Goal: Task Accomplishment & Management: Complete application form

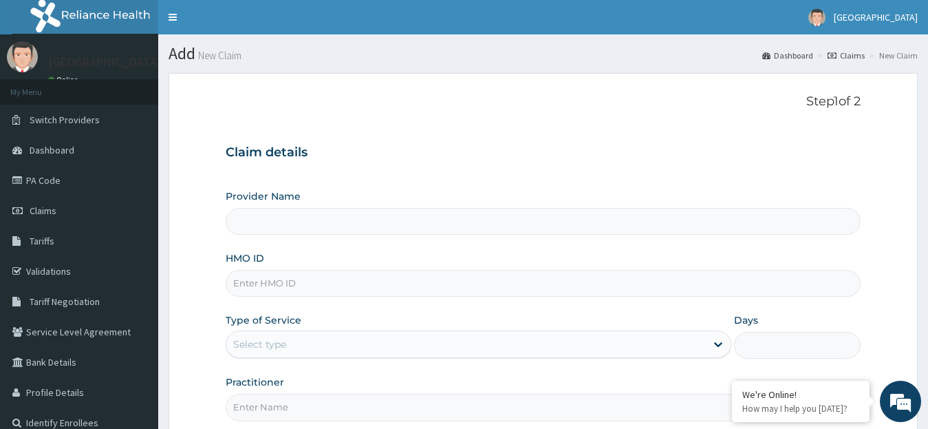
click at [386, 283] on input "HMO ID" at bounding box center [544, 283] width 636 height 27
type input "[GEOGRAPHIC_DATA]"
type input "pfm/10258/c"
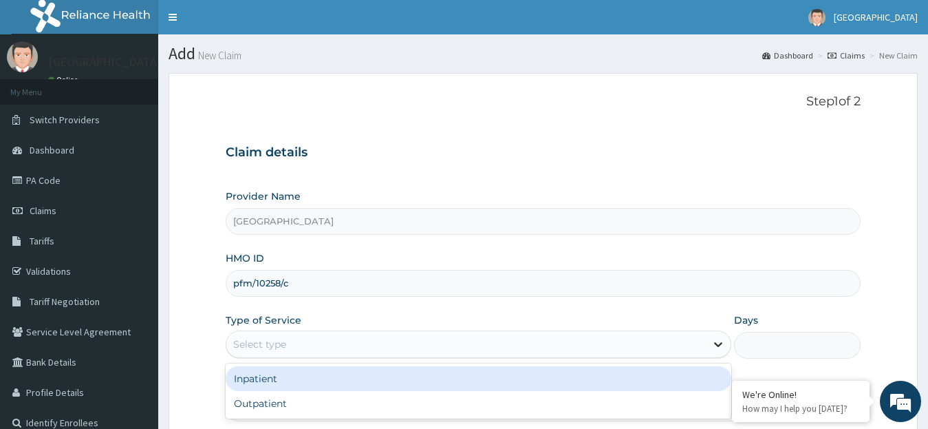
click at [716, 343] on icon at bounding box center [719, 345] width 8 height 5
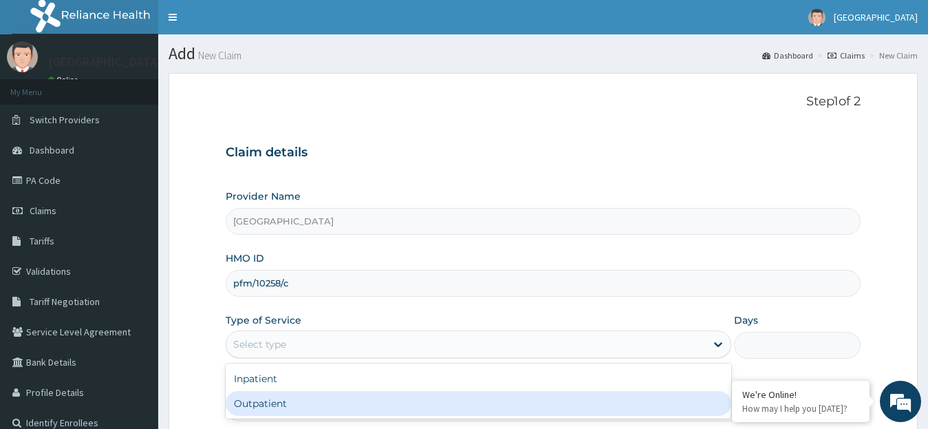
click at [655, 402] on div "Outpatient" at bounding box center [479, 403] width 506 height 25
type input "1"
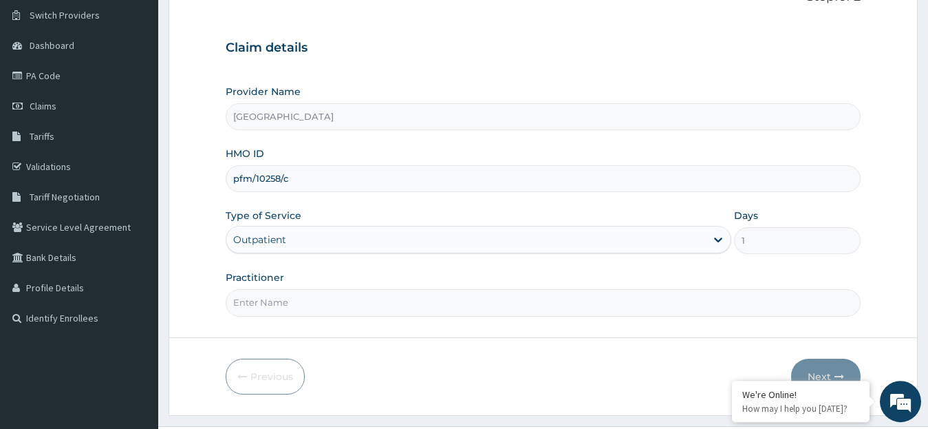
scroll to position [137, 0]
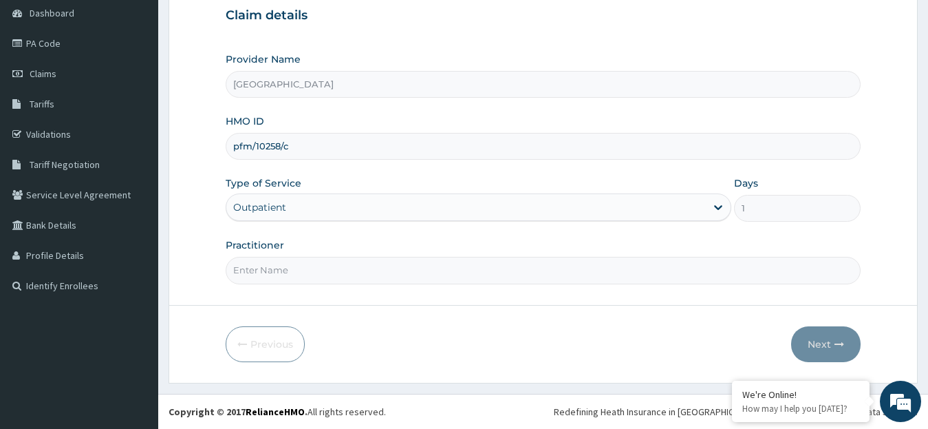
click at [493, 277] on input "Practitioner" at bounding box center [544, 270] width 636 height 27
type input "DR. [GEOGRAPHIC_DATA]"
click at [822, 343] on button "Next" at bounding box center [825, 344] width 69 height 36
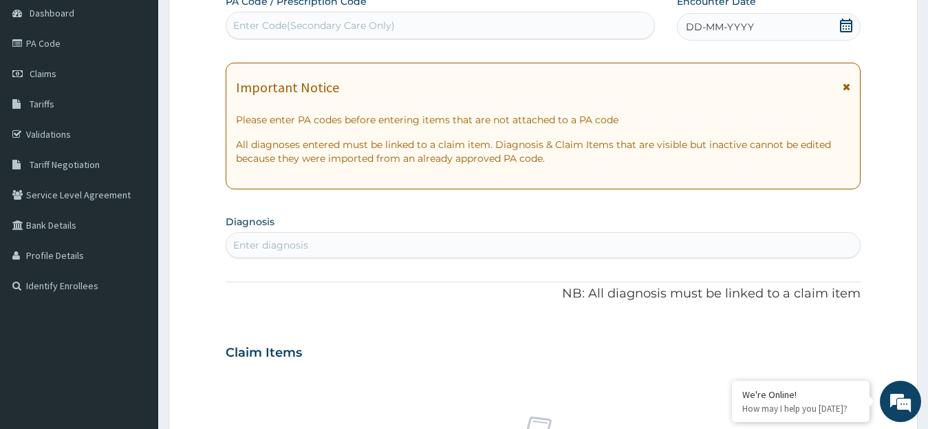
click at [847, 17] on div "DD-MM-YYYY" at bounding box center [769, 27] width 184 height 28
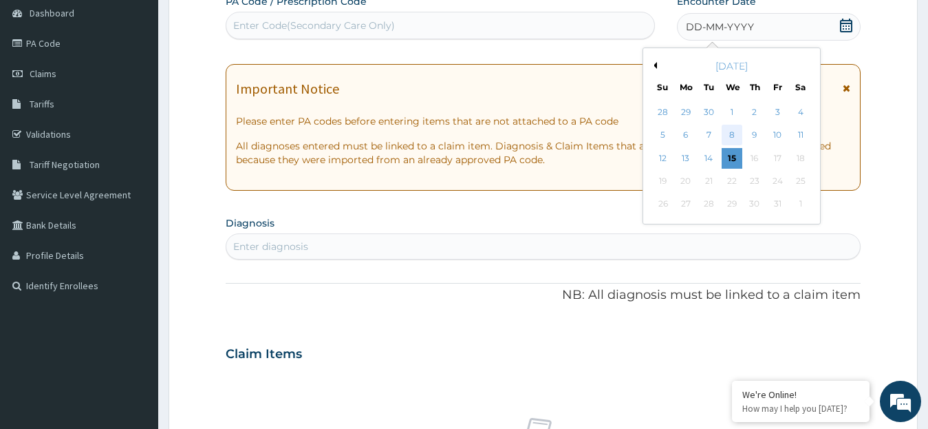
click at [733, 137] on div "8" at bounding box center [731, 135] width 21 height 21
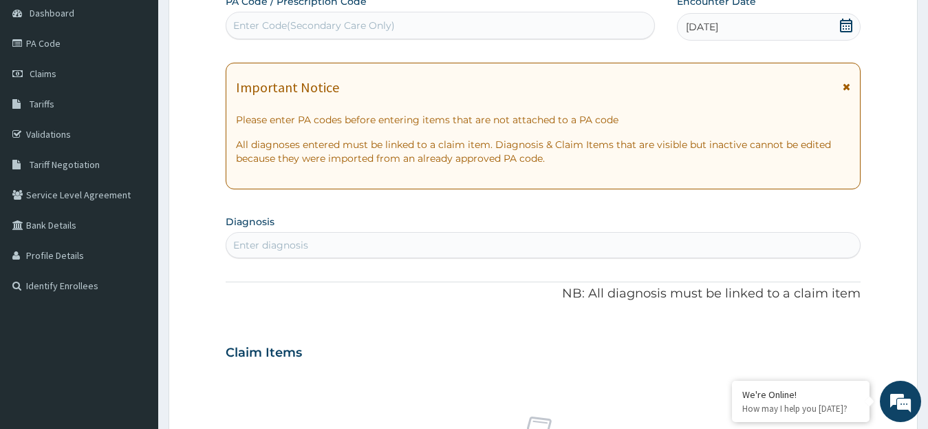
click at [341, 245] on div "Enter diagnosis" at bounding box center [543, 245] width 634 height 22
type input "[MEDICAL_DATA]"
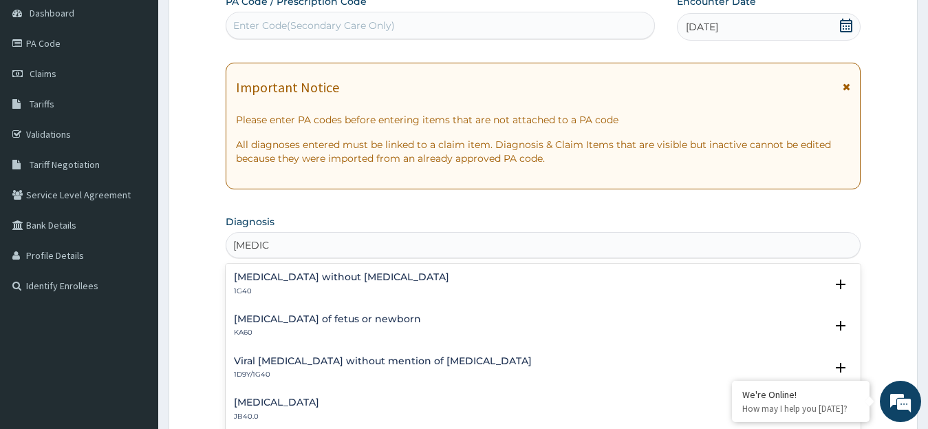
click at [318, 282] on h4 "[MEDICAL_DATA] without [MEDICAL_DATA]" at bounding box center [341, 277] width 215 height 10
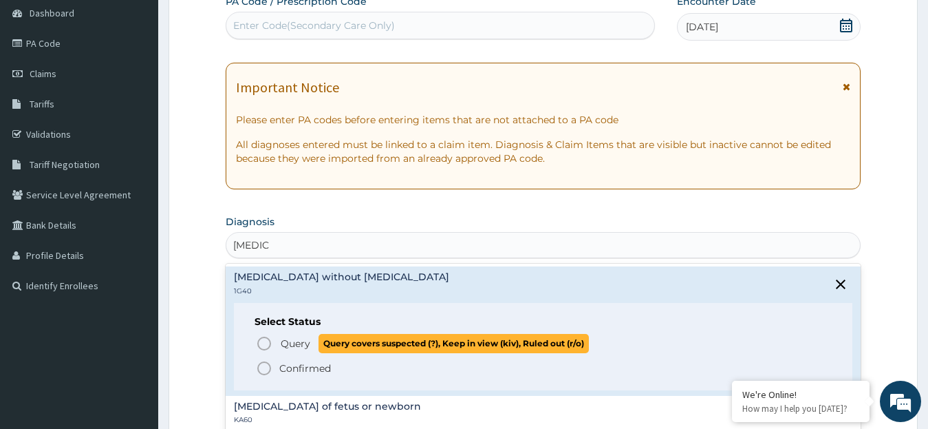
click at [257, 346] on icon "status option query" at bounding box center [264, 343] width 17 height 17
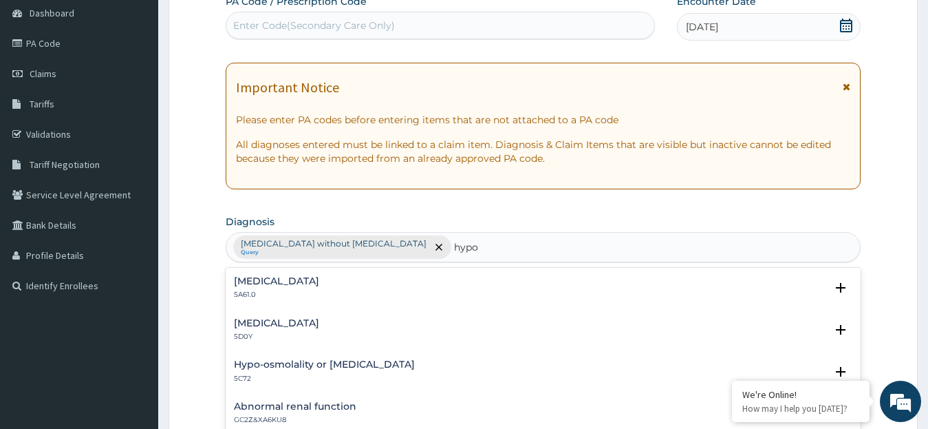
type input "hypo"
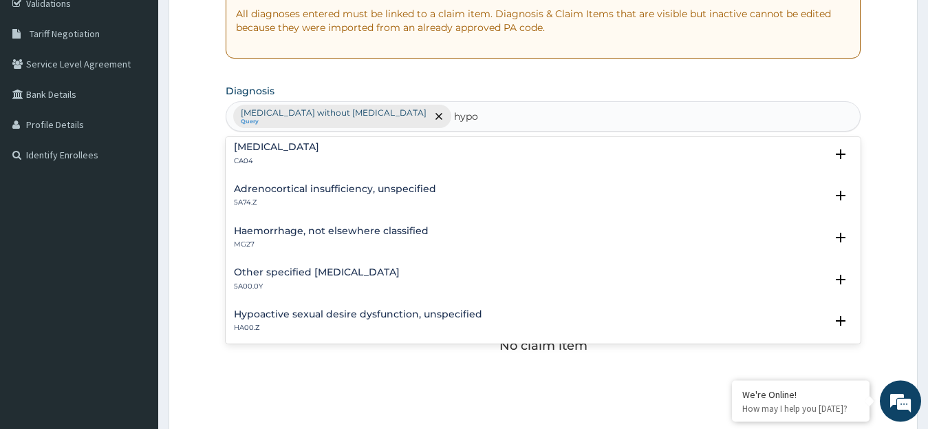
scroll to position [1144, 0]
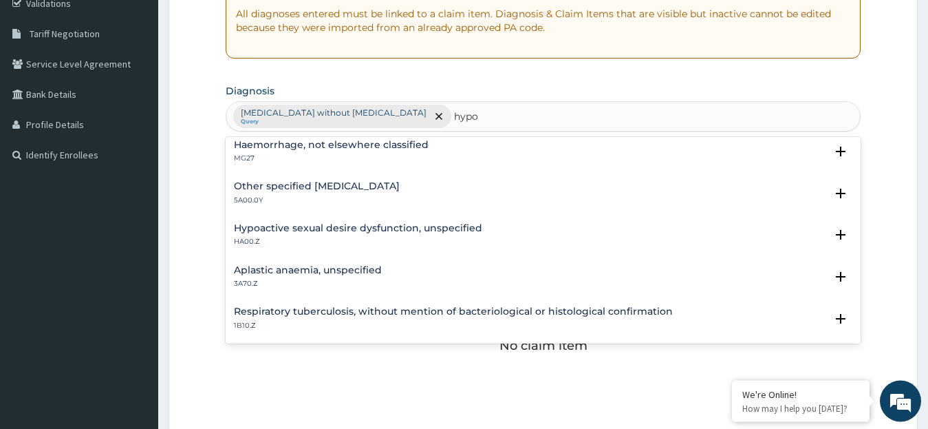
type input "hypo"
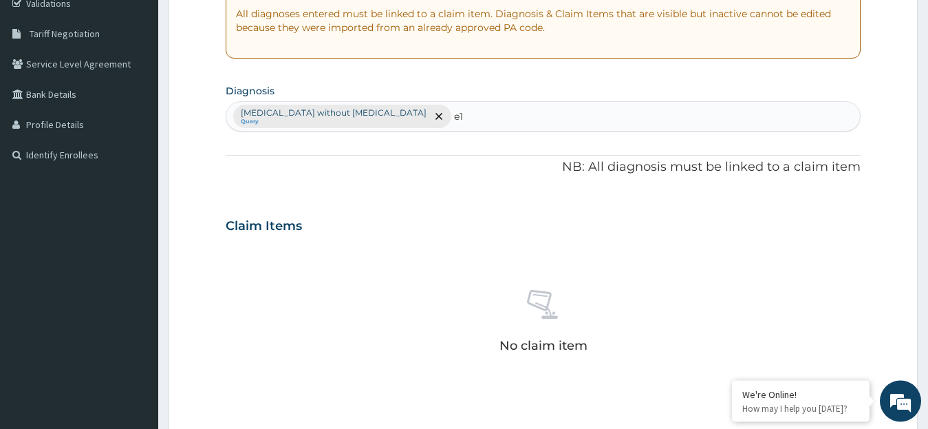
type input "e"
type input "l"
type input "b"
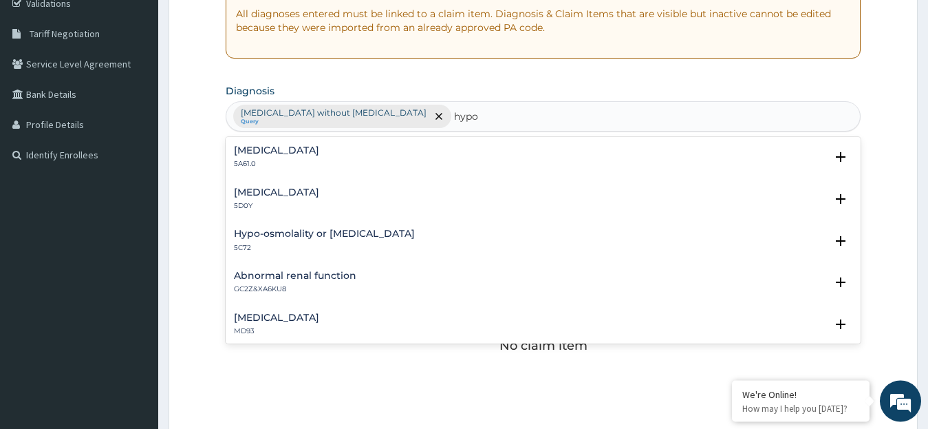
type input "hypo"
